Goal: Transaction & Acquisition: Subscribe to service/newsletter

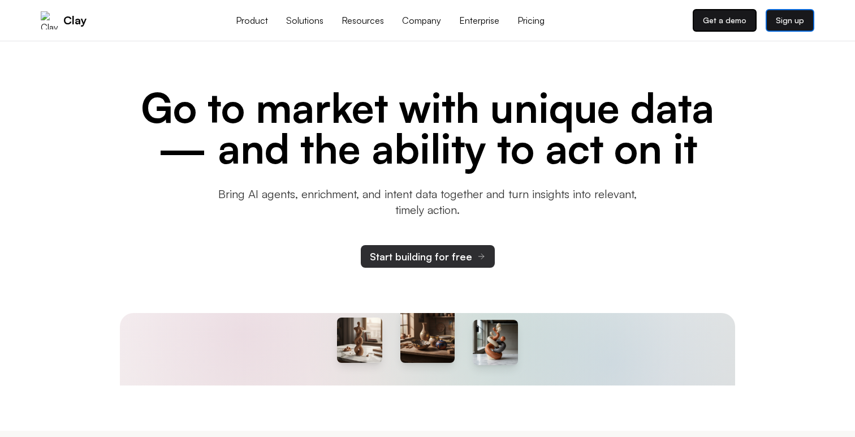
click at [442, 258] on button "Start building for free" at bounding box center [428, 256] width 134 height 23
click at [410, 261] on button "Start building for free" at bounding box center [428, 256] width 122 height 23
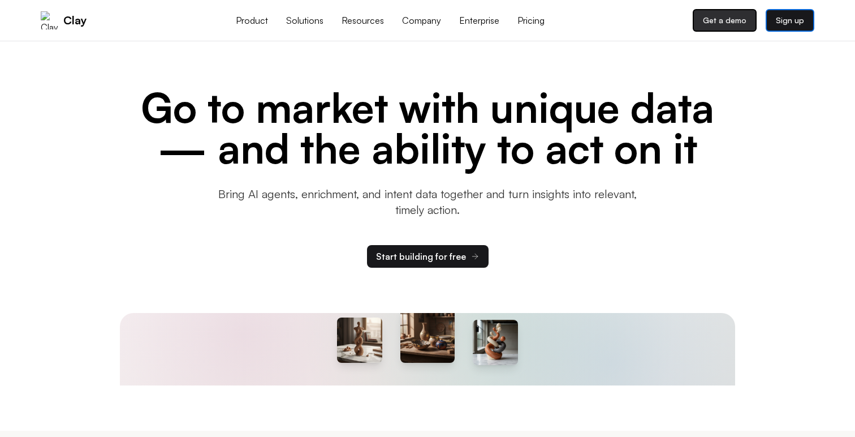
click at [720, 17] on link "Get a demo" at bounding box center [725, 20] width 64 height 23
click at [778, 21] on link "Sign up" at bounding box center [790, 20] width 49 height 23
